Goal: Information Seeking & Learning: Find specific fact

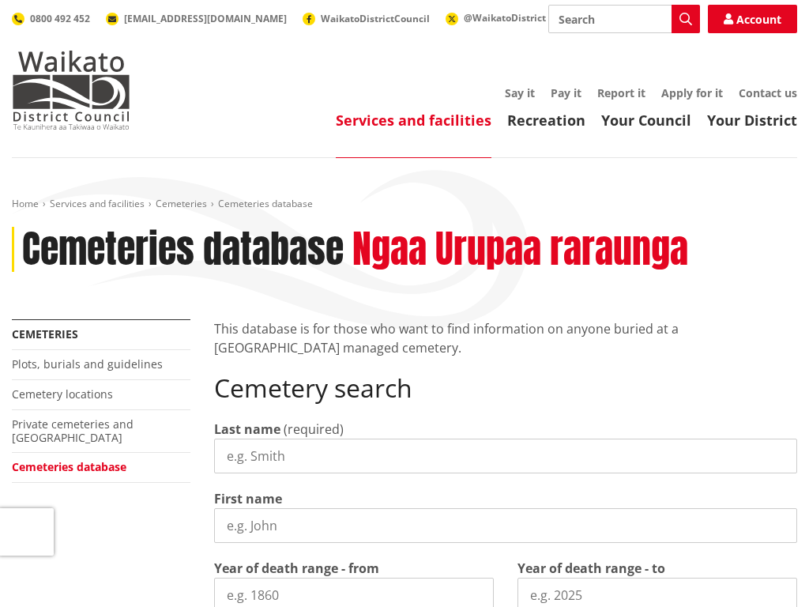
click at [506, 455] on input "Last name" at bounding box center [505, 456] width 583 height 35
type input "[PERSON_NAME]"
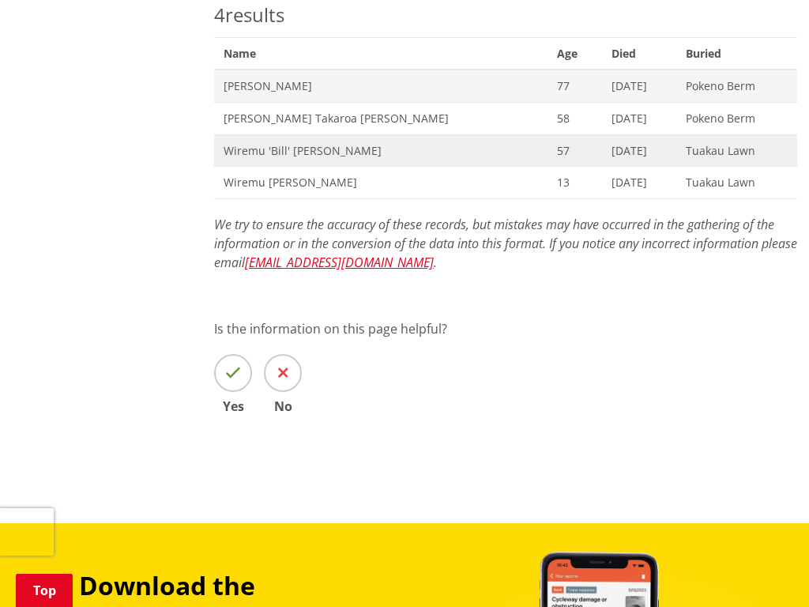
click at [557, 150] on span "57" at bounding box center [574, 151] width 35 height 16
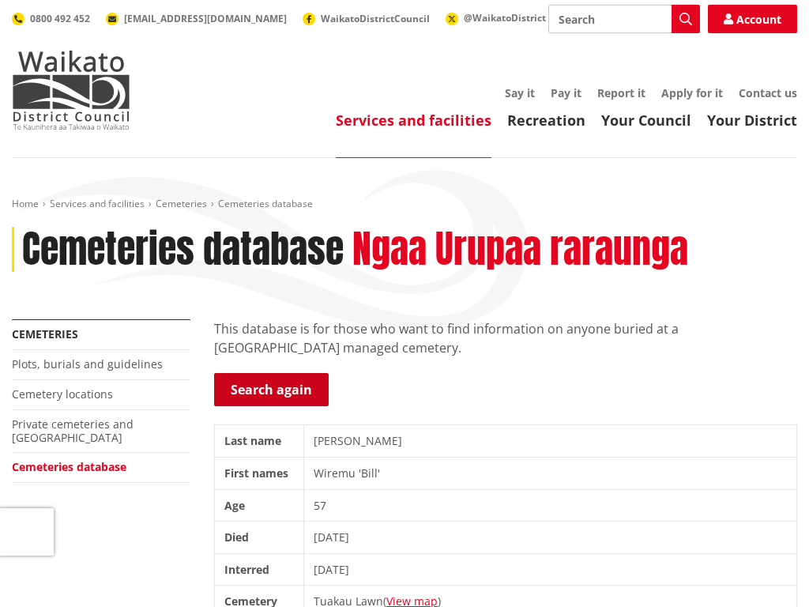
click at [270, 390] on link "Search again" at bounding box center [271, 389] width 115 height 33
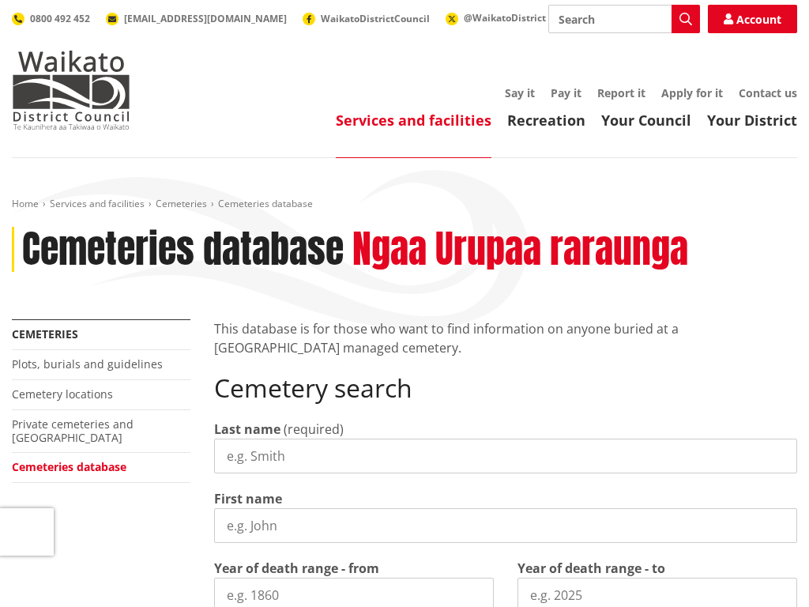
click at [506, 455] on input "Last name" at bounding box center [505, 456] width 583 height 35
type input "[PERSON_NAME]"
